Goal: Information Seeking & Learning: Check status

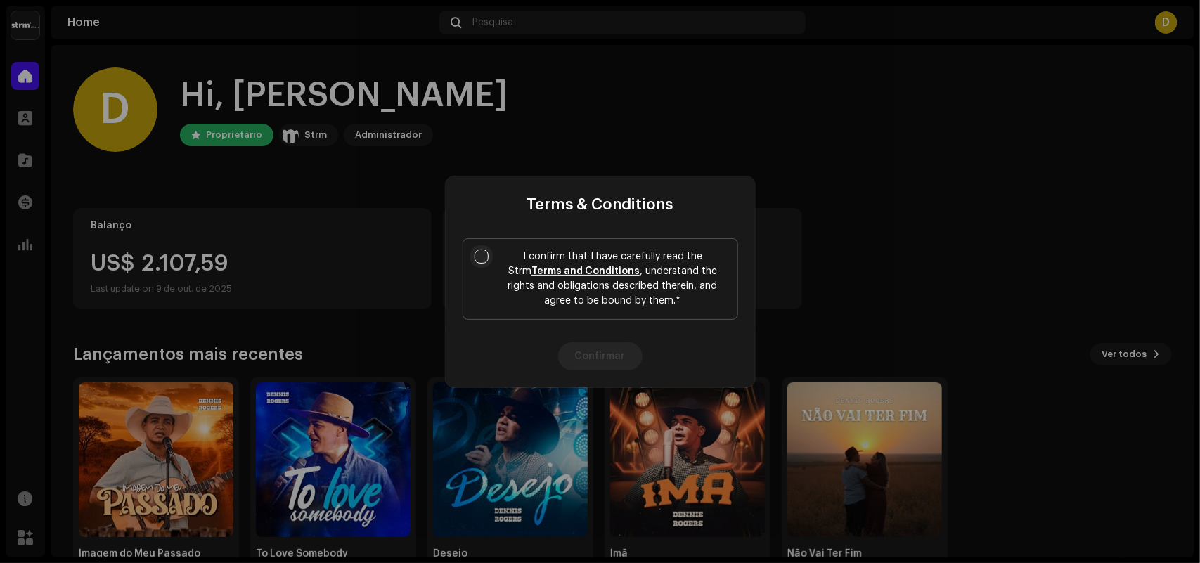
click at [487, 254] on input "I confirm that I have carefully read the Strm Terms and Conditions , understand…" at bounding box center [481, 257] width 14 height 14
checkbox input "true"
click at [581, 346] on button "Confirmar" at bounding box center [600, 356] width 84 height 28
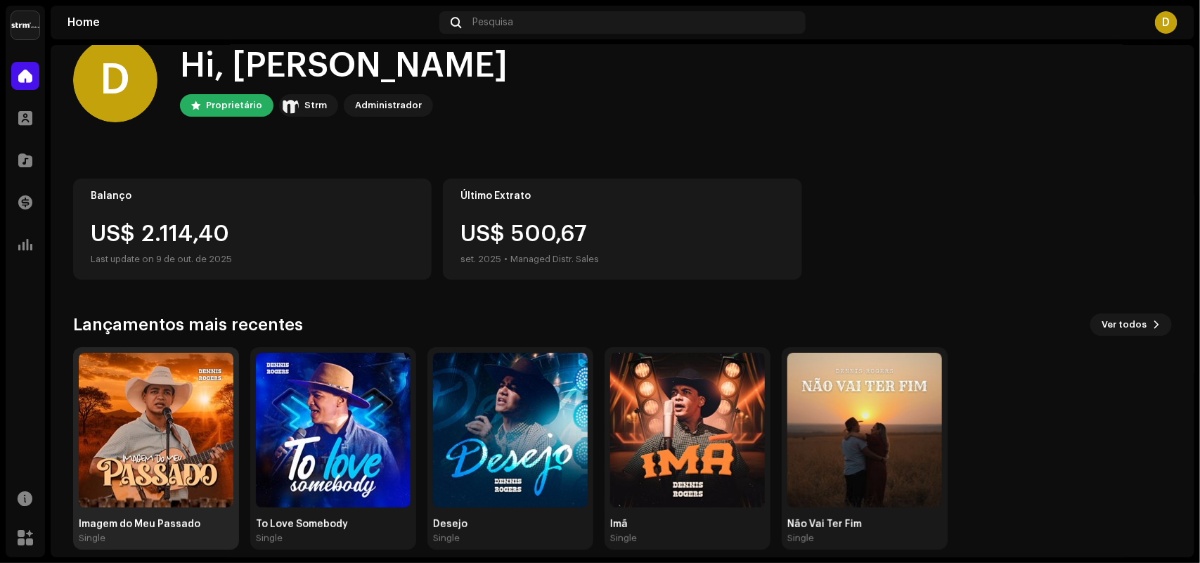
scroll to position [44, 0]
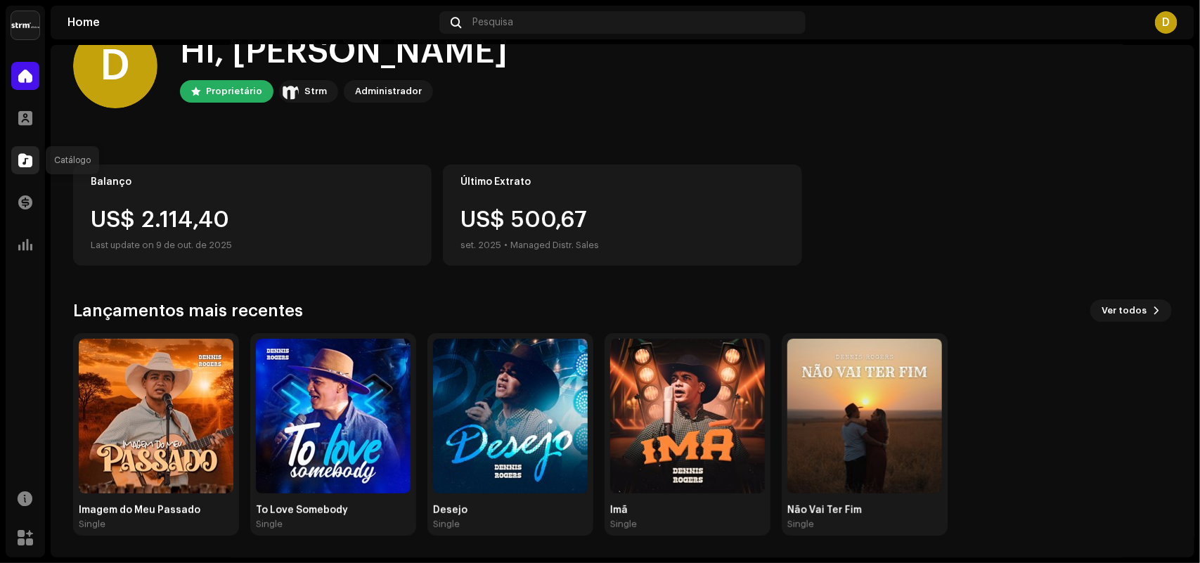
click at [25, 169] on div at bounding box center [25, 160] width 28 height 28
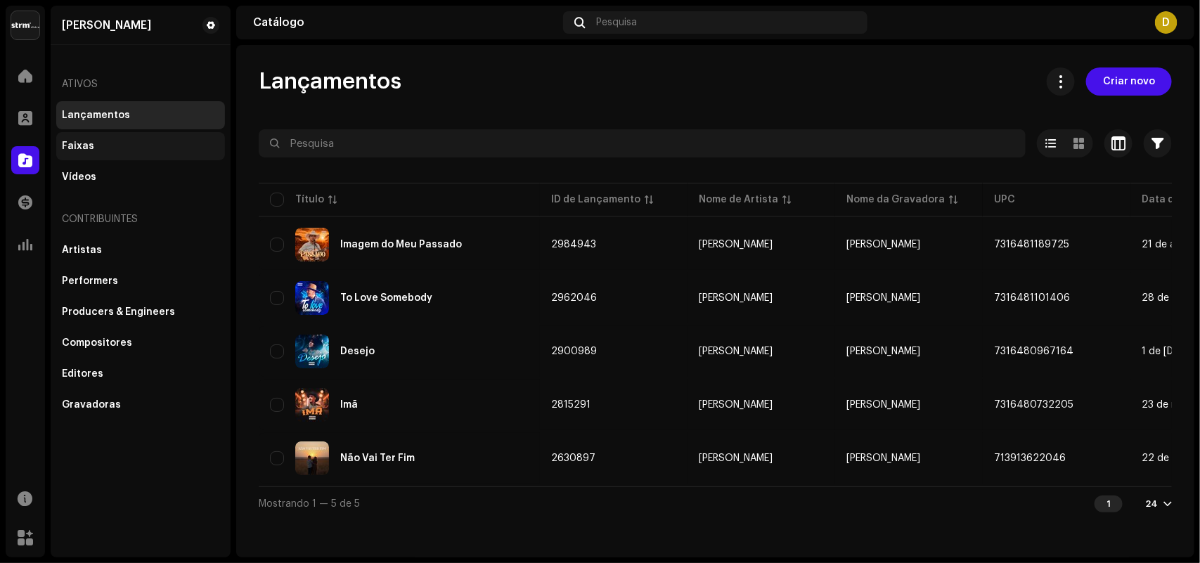
click at [103, 144] on div "Faixas" at bounding box center [140, 146] width 157 height 11
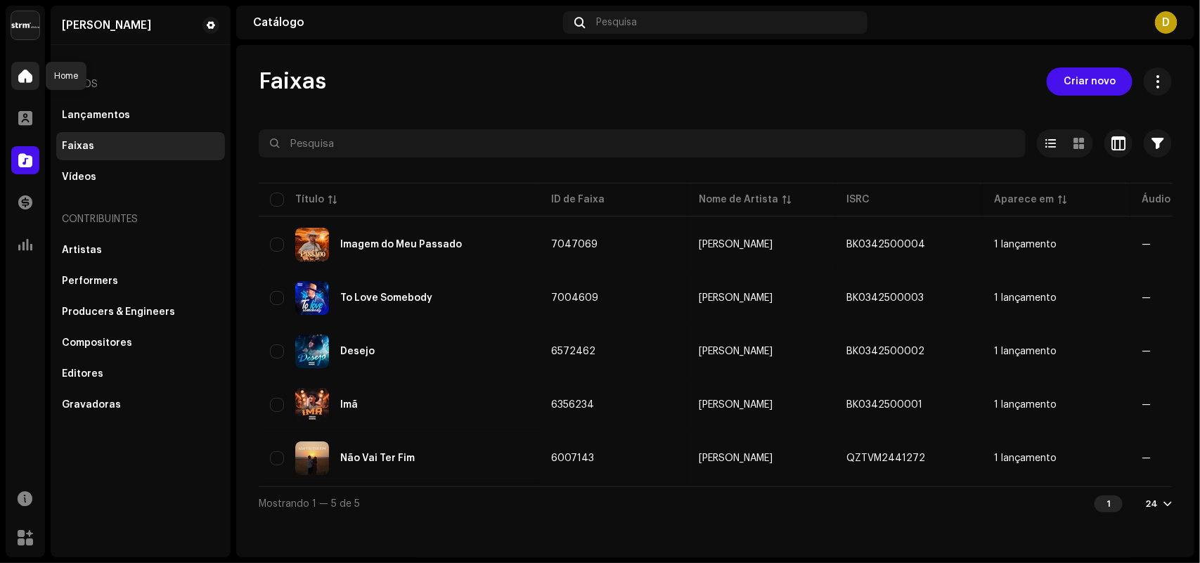
click at [30, 76] on span at bounding box center [25, 75] width 14 height 11
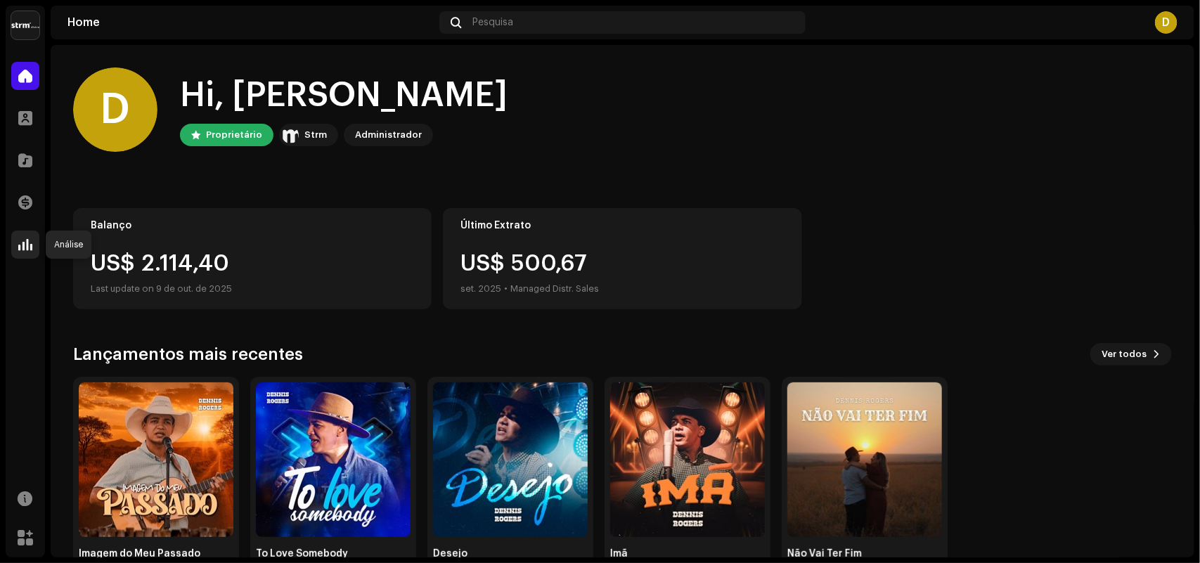
click at [22, 247] on span at bounding box center [25, 244] width 14 height 11
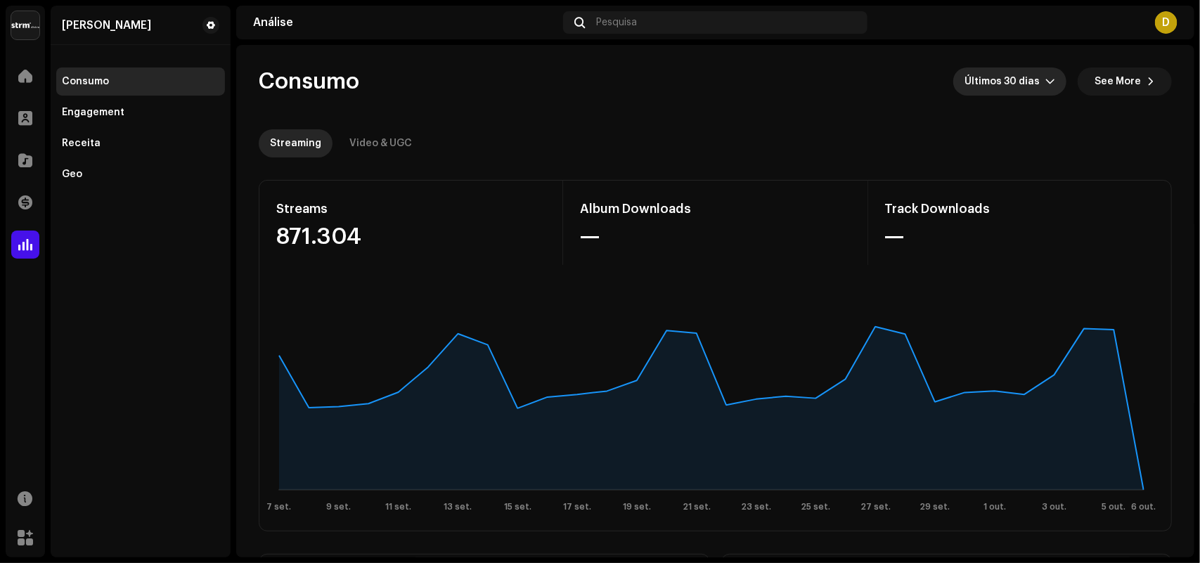
click at [1016, 85] on span "Últimos 30 dias" at bounding box center [1004, 81] width 81 height 28
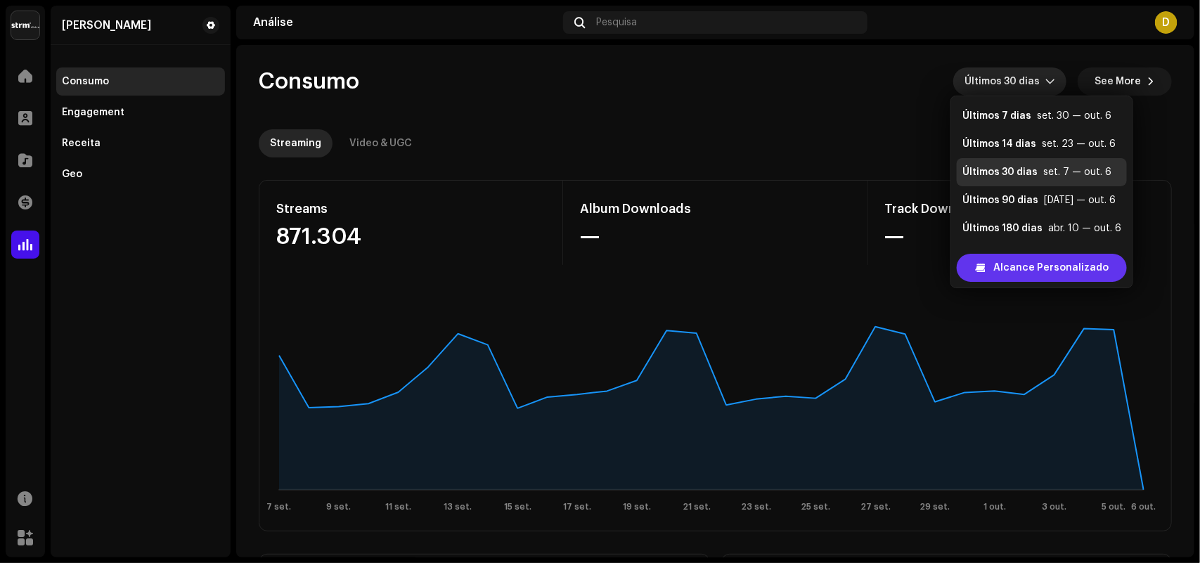
scroll to position [22, 0]
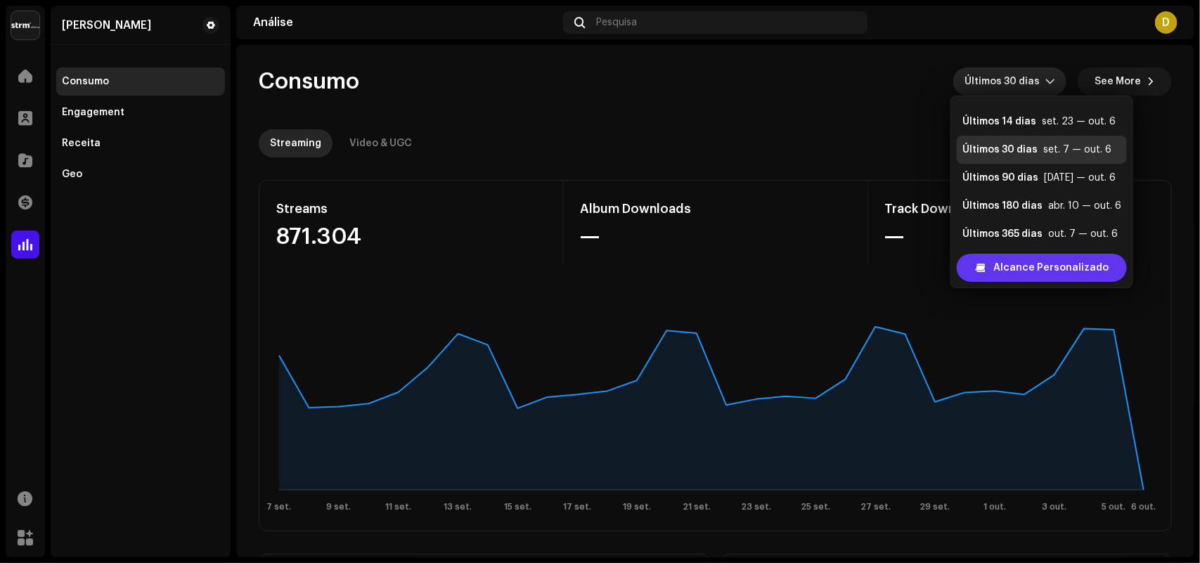
click at [1063, 266] on span "Alcance Personalizado" at bounding box center [1050, 268] width 115 height 28
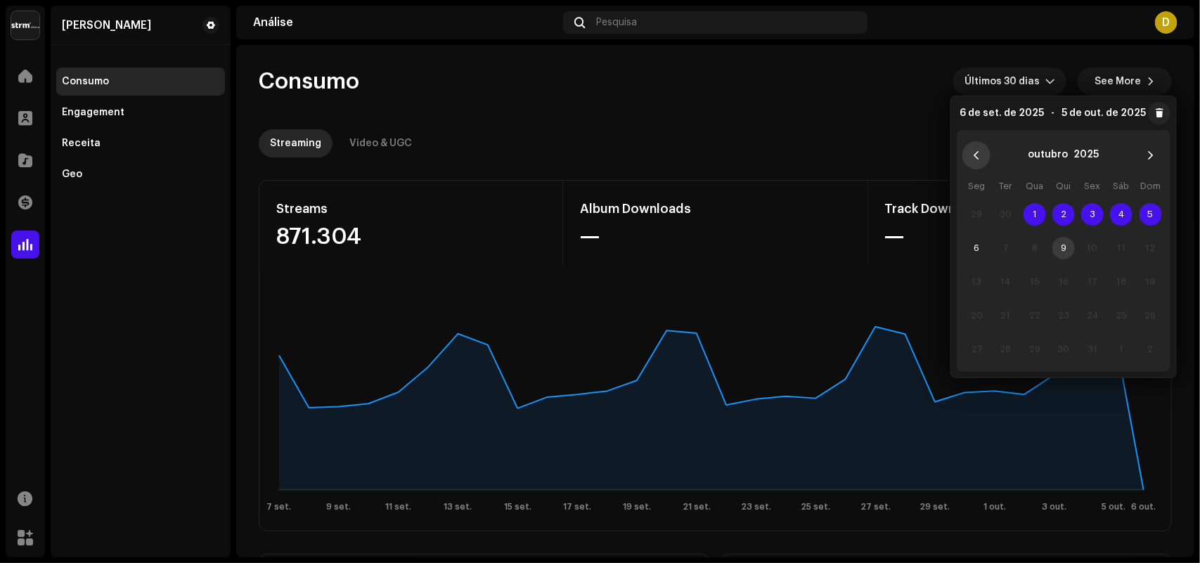
click at [981, 162] on button "Previous Month" at bounding box center [976, 155] width 28 height 28
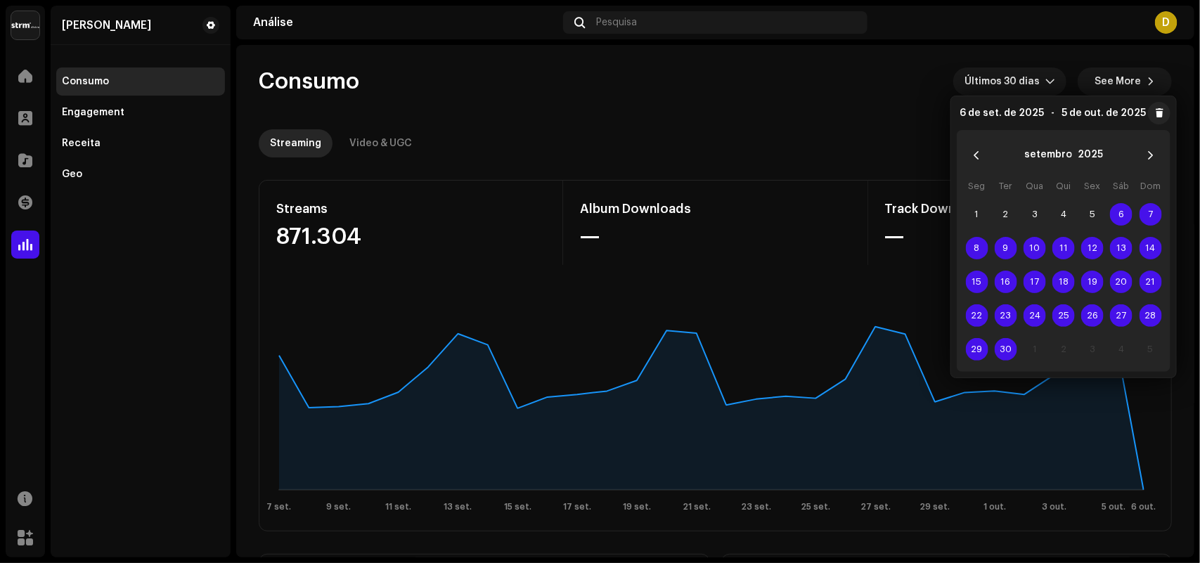
click at [981, 162] on button "Previous Month" at bounding box center [976, 155] width 28 height 28
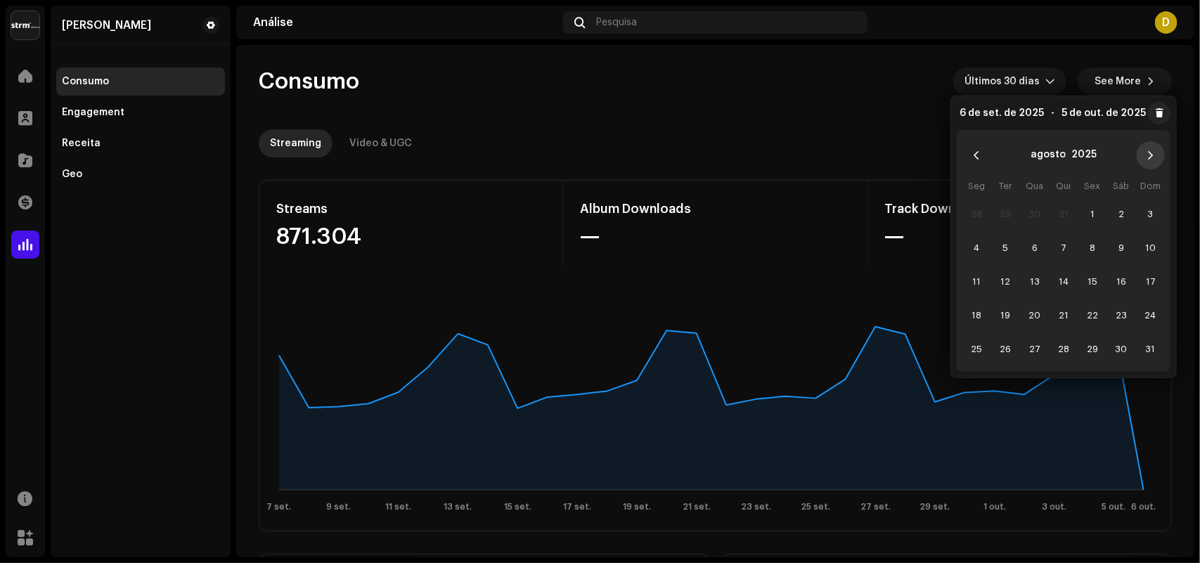
click at [1147, 157] on icon "Next Month" at bounding box center [1151, 155] width 10 height 10
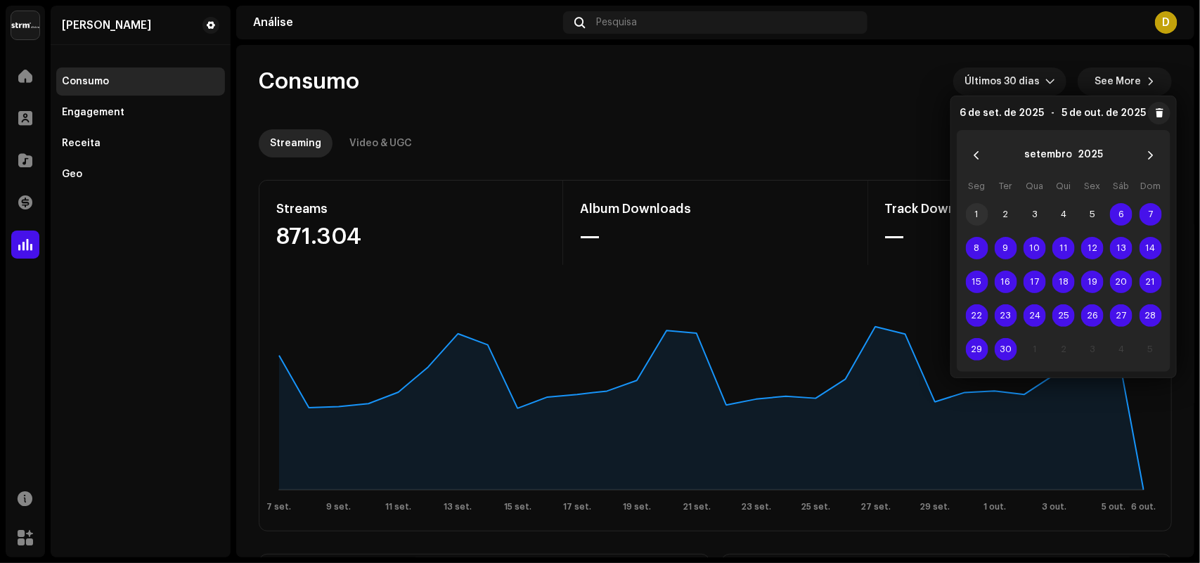
click at [978, 212] on span "1" at bounding box center [977, 214] width 22 height 22
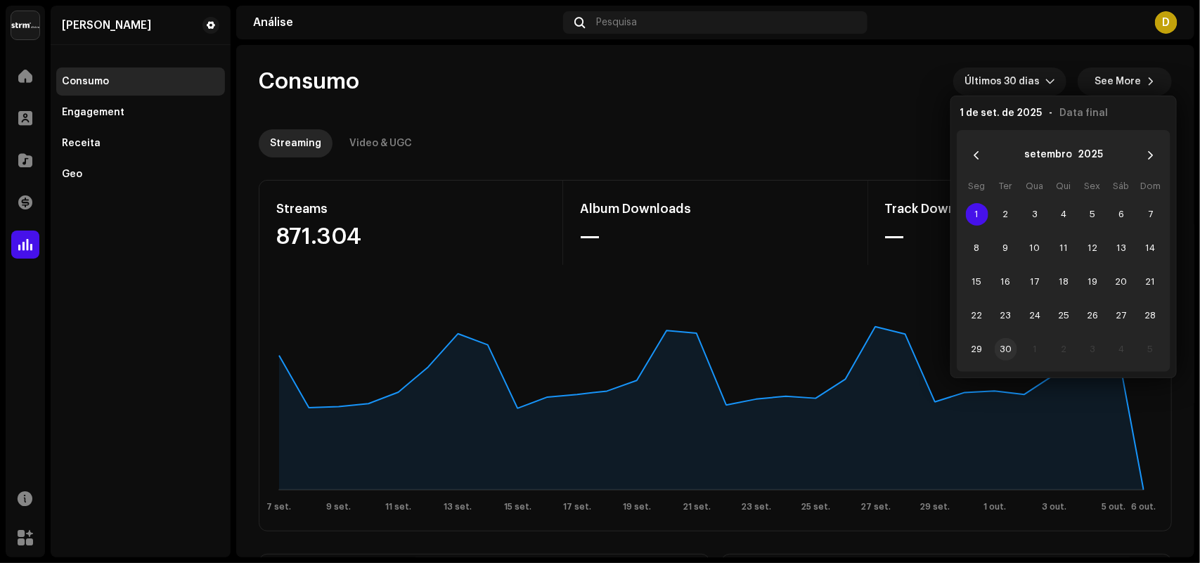
click at [1012, 345] on span "30" at bounding box center [1006, 349] width 22 height 22
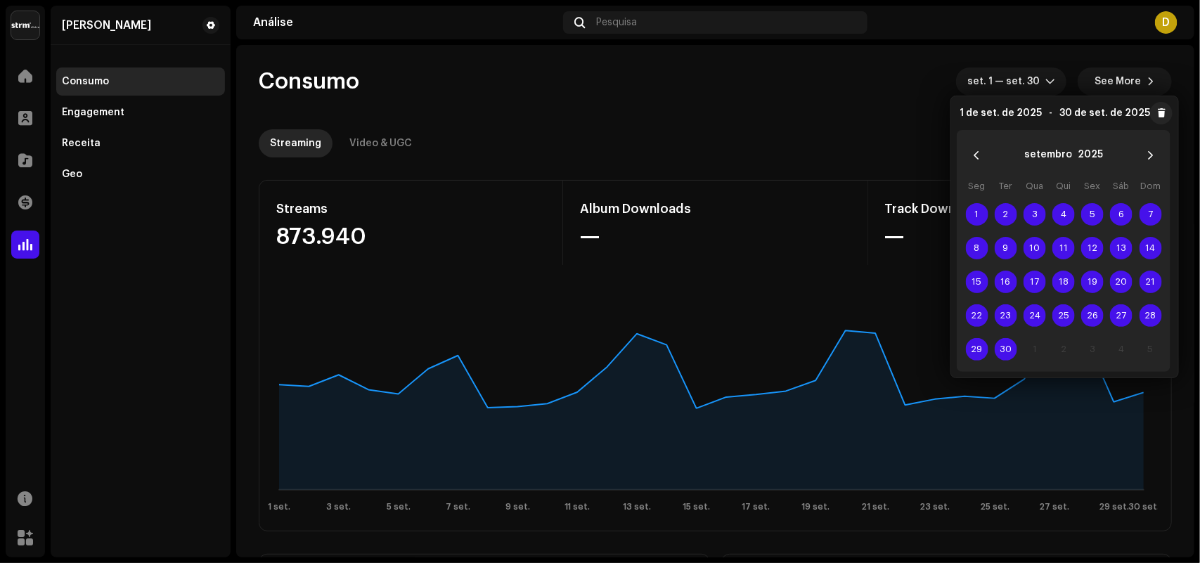
click at [813, 138] on div "Streaming Video & UGC" at bounding box center [715, 143] width 913 height 28
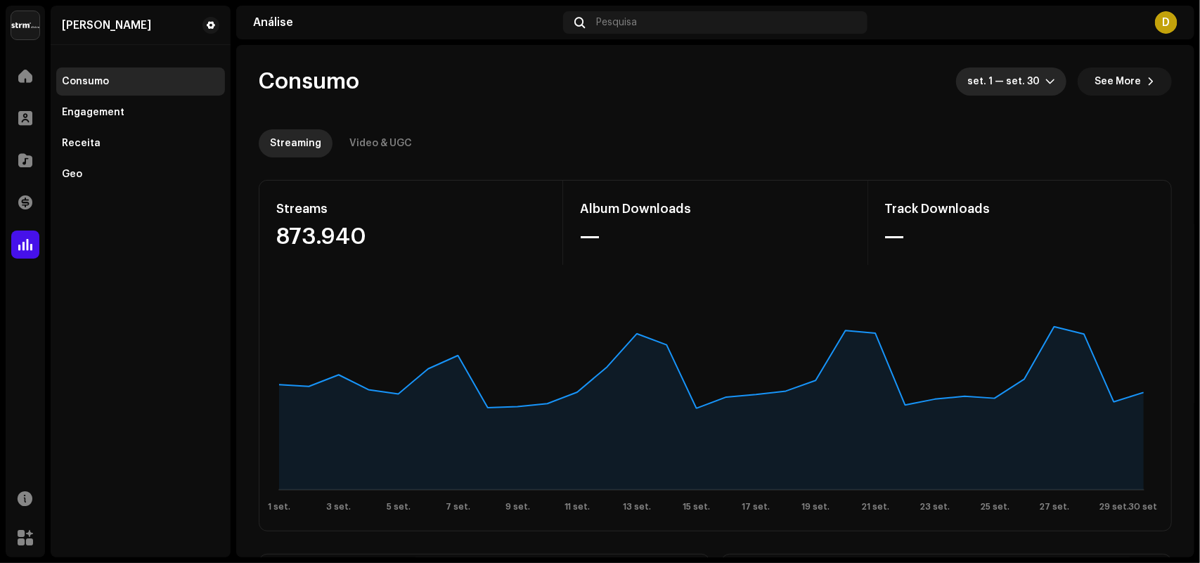
click at [1038, 67] on span "set. 1 — set. 30" at bounding box center [1006, 81] width 78 height 28
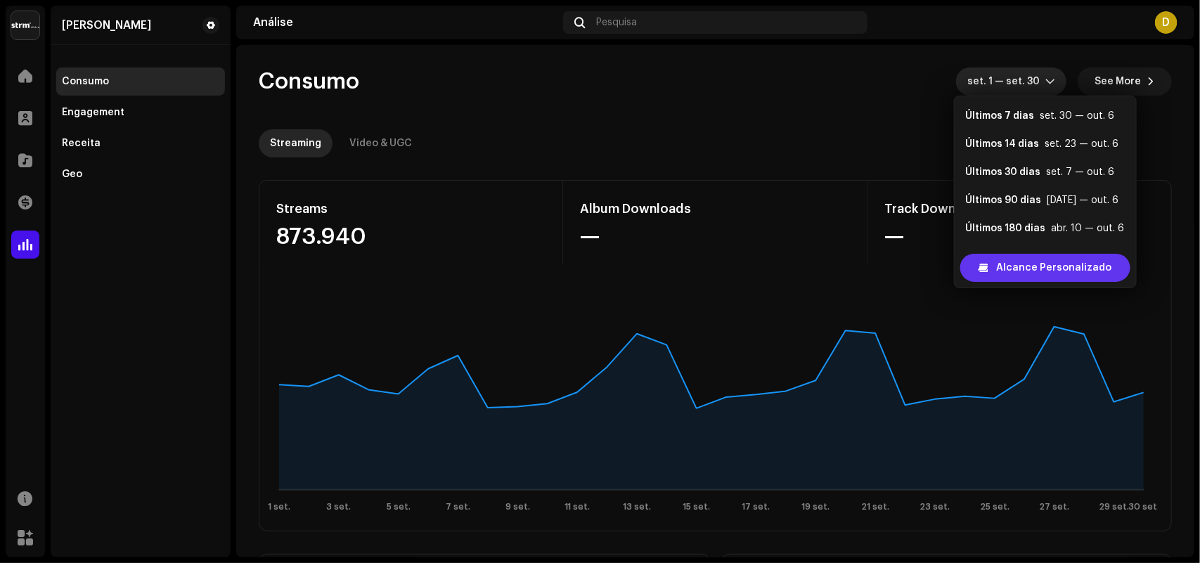
scroll to position [22, 0]
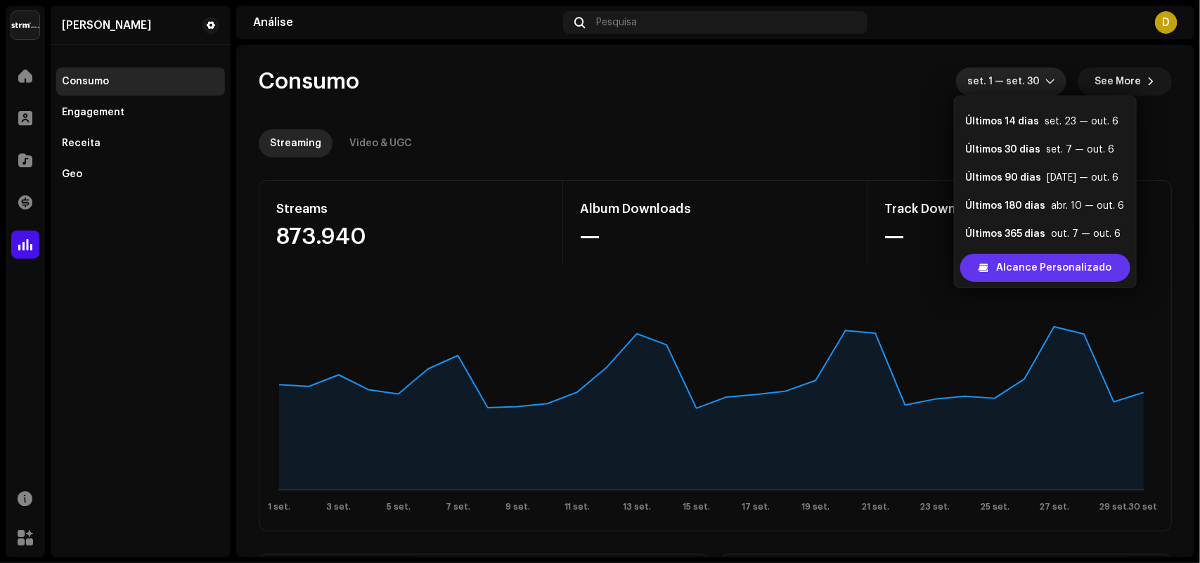
click at [1048, 267] on span "Alcance Personalizado" at bounding box center [1054, 268] width 115 height 28
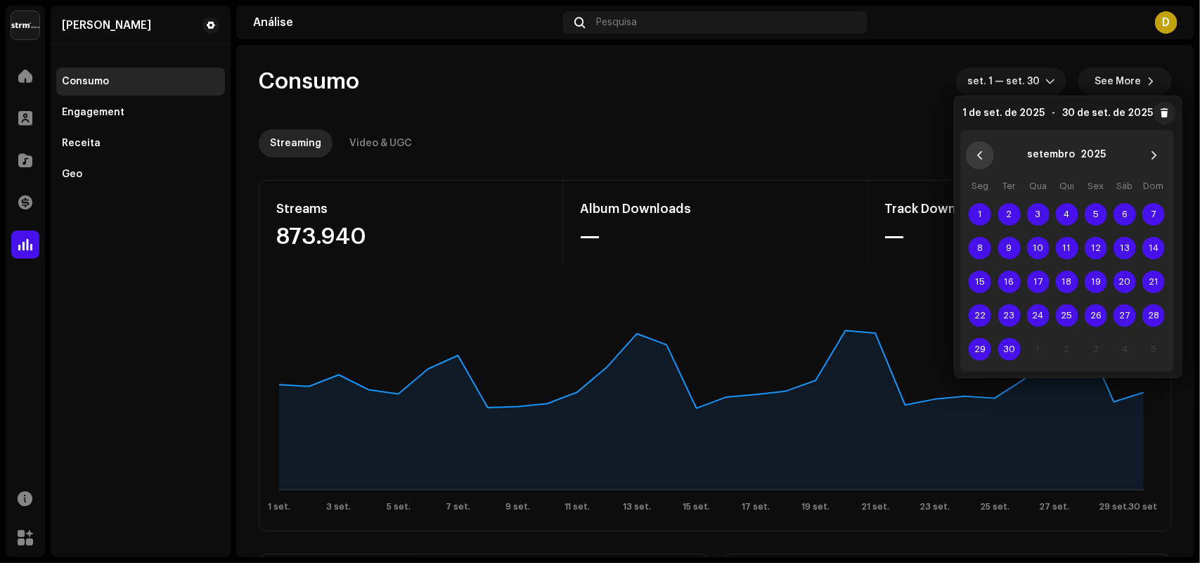
click at [978, 151] on icon "Previous Month" at bounding box center [980, 155] width 10 height 10
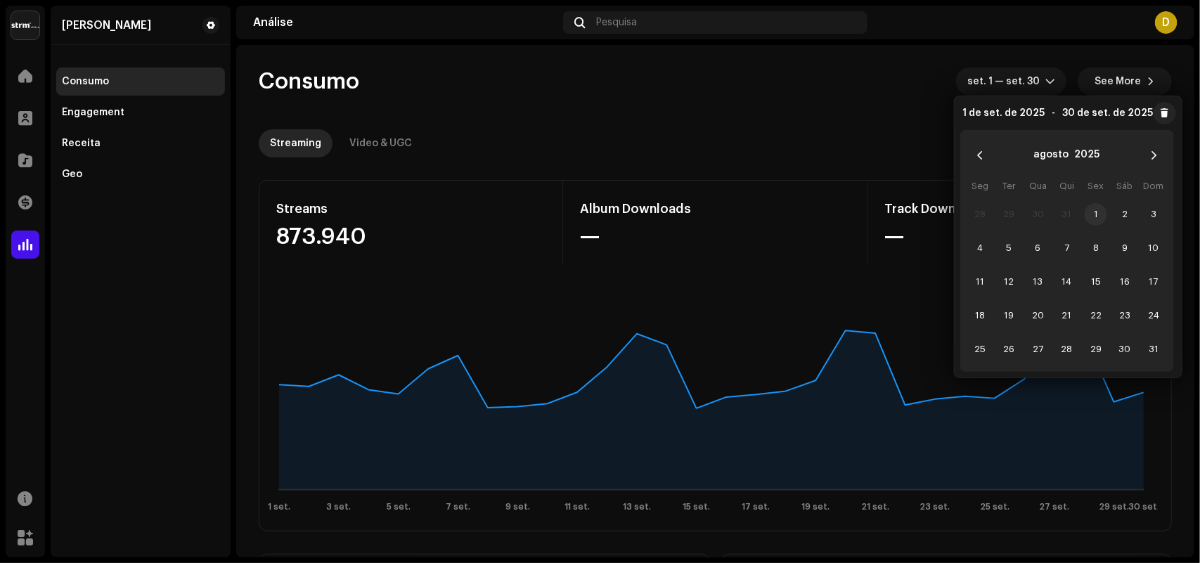
click at [1094, 208] on span "1" at bounding box center [1095, 214] width 22 height 22
click at [1154, 338] on span "31" at bounding box center [1153, 349] width 22 height 22
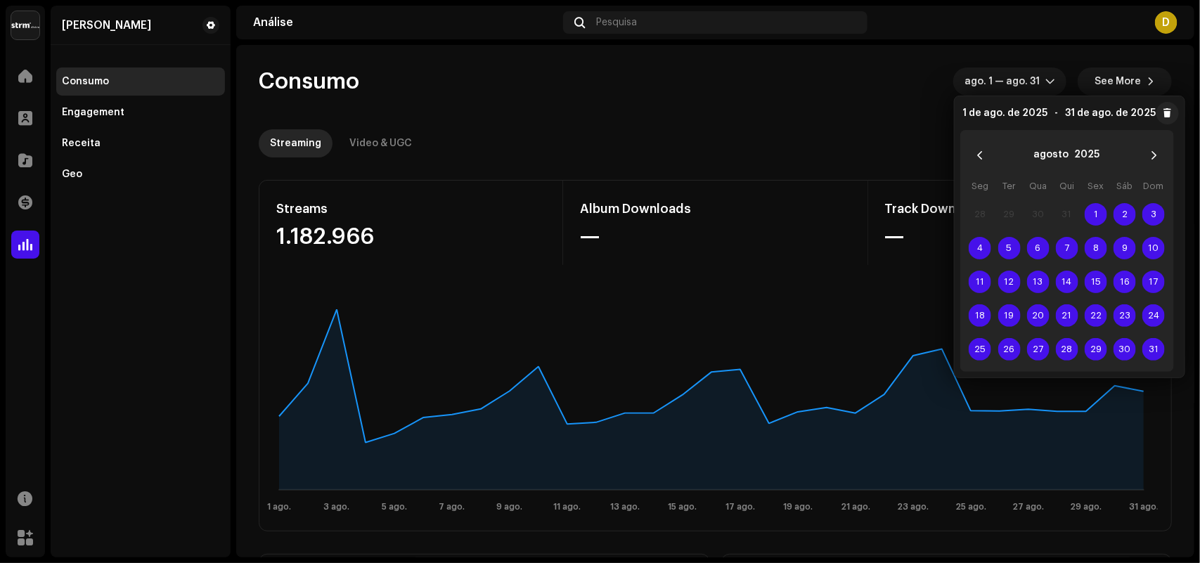
click at [859, 124] on re-o-consumption-dashboard-header "Consumo ago. 1 — ago. 31 See More Streaming Video & UGC" at bounding box center [715, 107] width 913 height 124
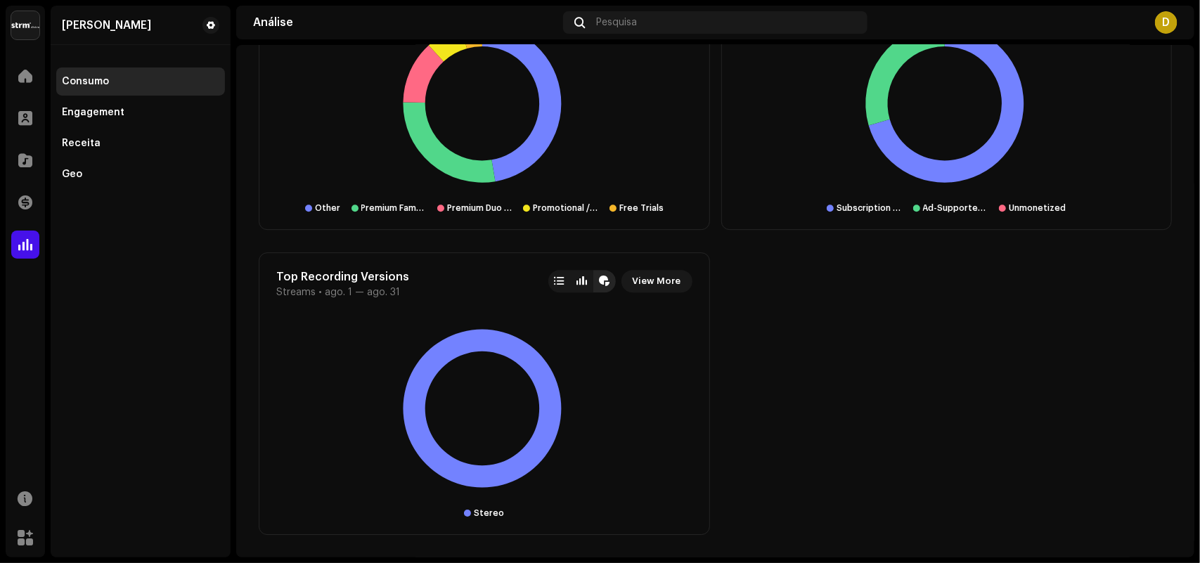
scroll to position [1828, 0]
click at [22, 89] on div at bounding box center [25, 76] width 28 height 28
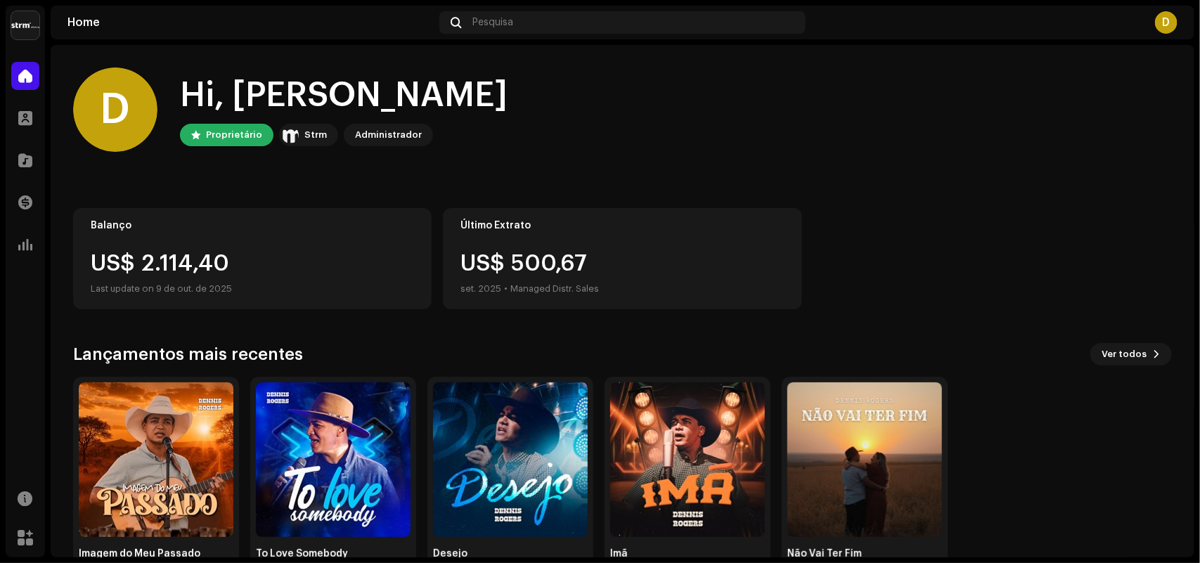
drag, startPoint x: 876, startPoint y: 226, endPoint x: 898, endPoint y: 104, distance: 123.7
click at [876, 226] on div "Balanço US$ 2.114,40 Last update on 9 de out. de 2025 Último Extrato US$ 500,67…" at bounding box center [622, 258] width 1099 height 101
